Goal: Navigation & Orientation: Find specific page/section

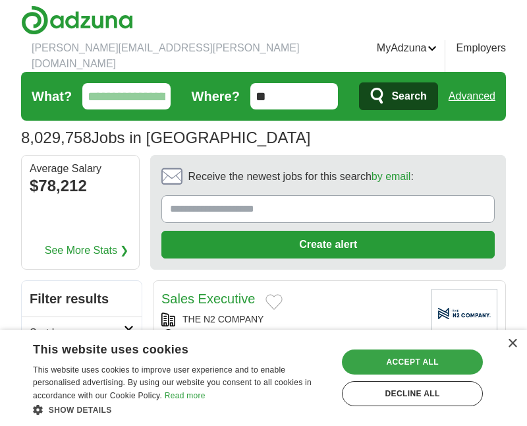
click at [393, 359] on div "Accept all" at bounding box center [412, 361] width 141 height 25
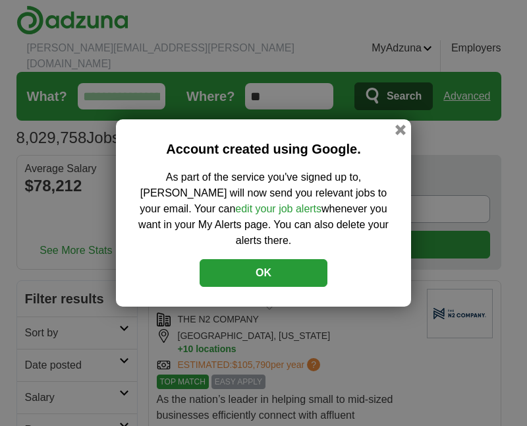
click at [262, 268] on button "OK" at bounding box center [264, 273] width 128 height 28
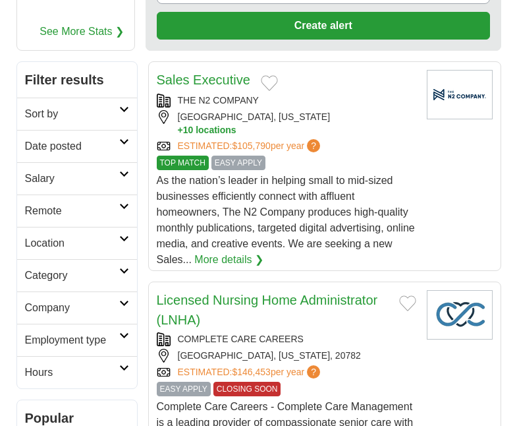
scroll to position [264, 0]
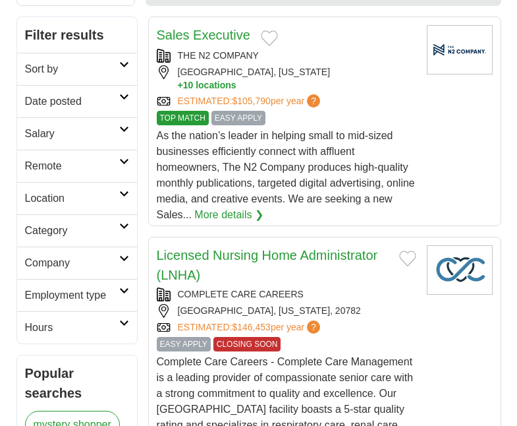
click at [94, 182] on link "Location" at bounding box center [77, 198] width 120 height 32
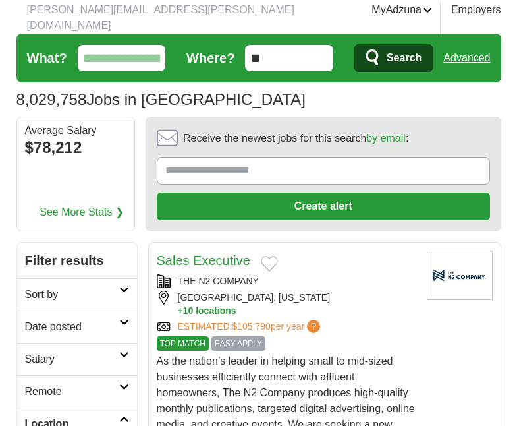
scroll to position [0, 0]
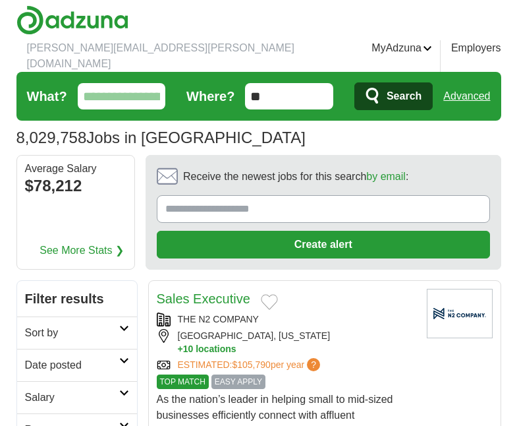
click at [0, 0] on link "Logout" at bounding box center [0, 0] width 0 height 0
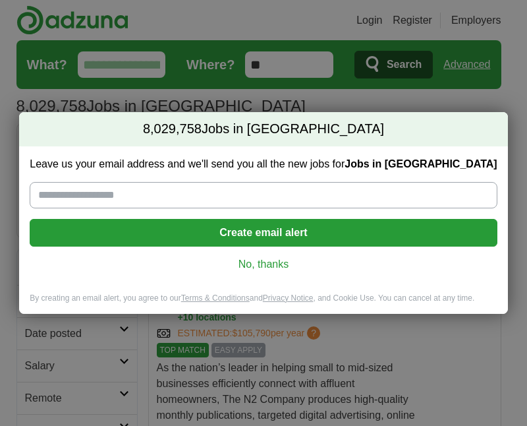
click at [257, 263] on link "No, thanks" at bounding box center [263, 264] width 446 height 14
